Goal: Register for event/course

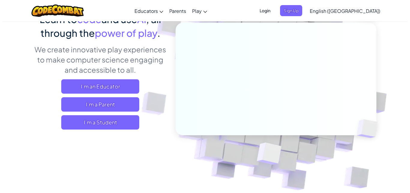
scroll to position [60, 0]
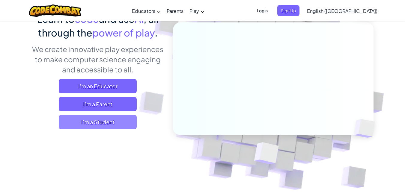
click at [100, 118] on span "I'm a Student" at bounding box center [98, 122] width 78 height 14
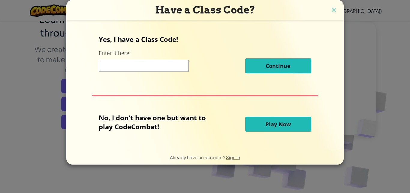
click at [261, 121] on button "Play Now" at bounding box center [278, 124] width 66 height 15
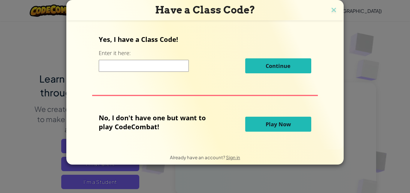
click at [260, 123] on button "Play Now" at bounding box center [278, 124] width 66 height 15
click at [330, 10] on img at bounding box center [334, 10] width 8 height 9
